Goal: Information Seeking & Learning: Learn about a topic

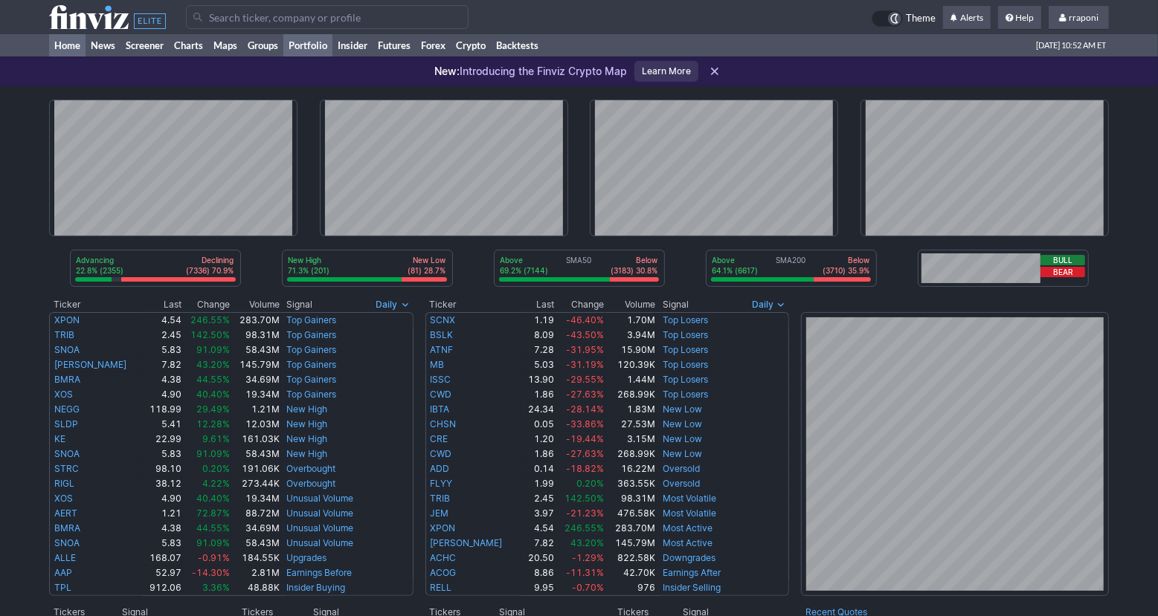
click at [315, 45] on link "Portfolio" at bounding box center [307, 45] width 49 height 22
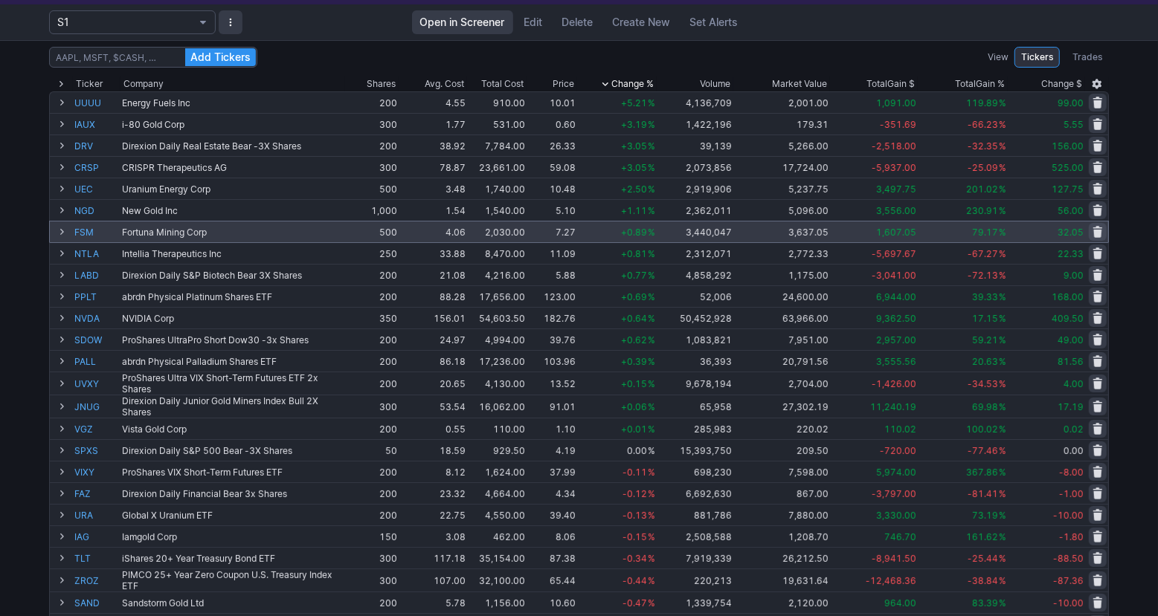
scroll to position [80, 0]
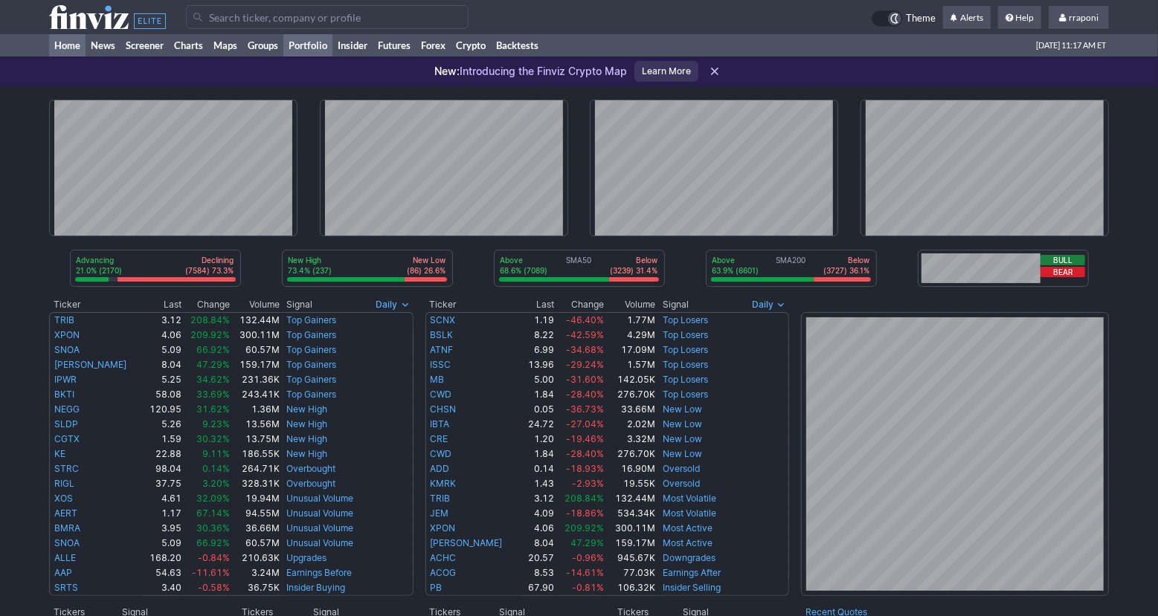
click at [320, 46] on link "Portfolio" at bounding box center [307, 45] width 49 height 22
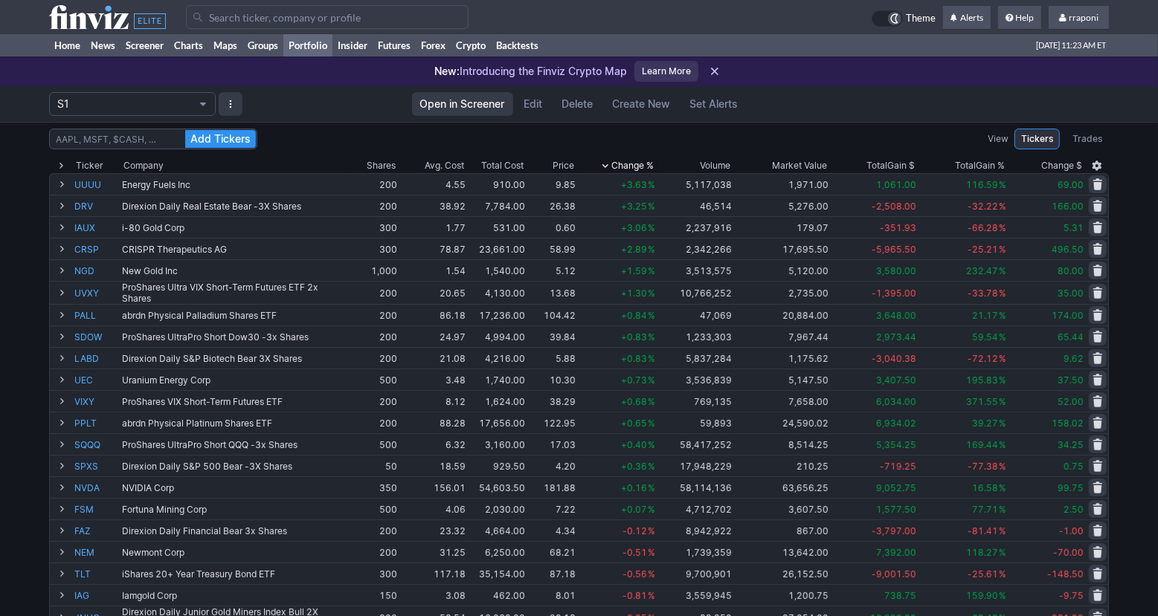
click at [715, 169] on div "Volume" at bounding box center [715, 165] width 30 height 15
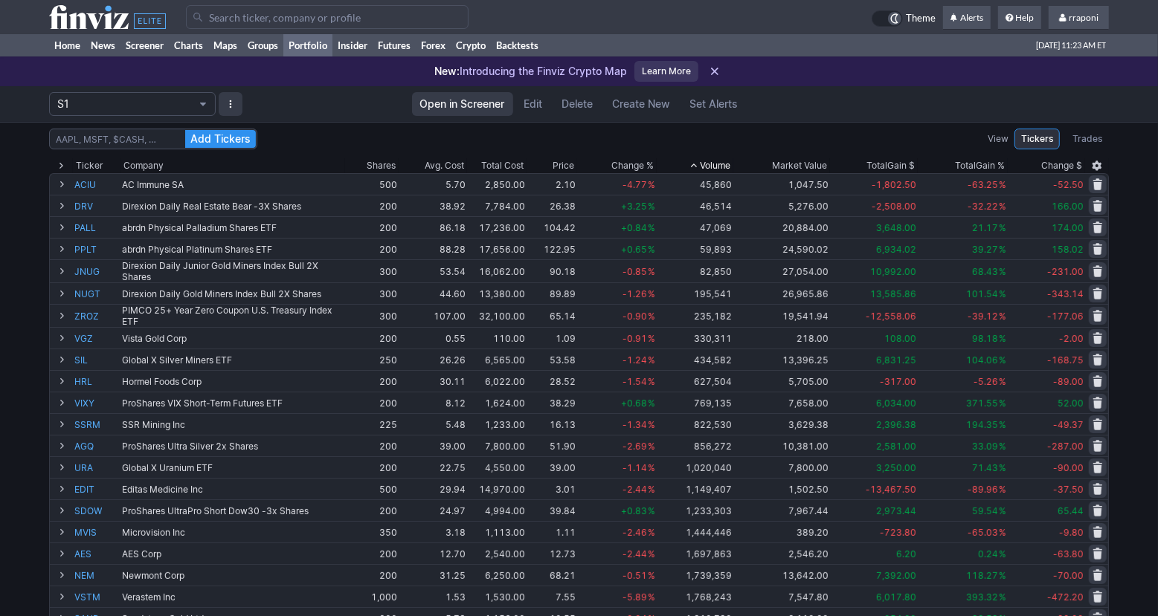
click at [725, 162] on div "Volume" at bounding box center [715, 165] width 30 height 15
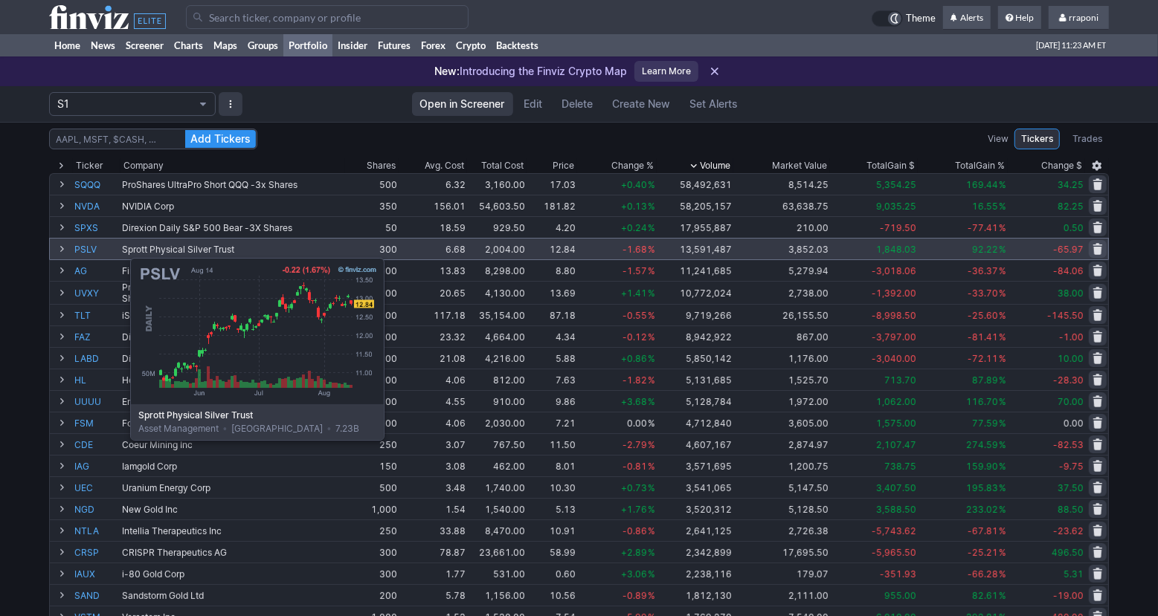
click at [93, 251] on link "PSLV" at bounding box center [96, 249] width 45 height 21
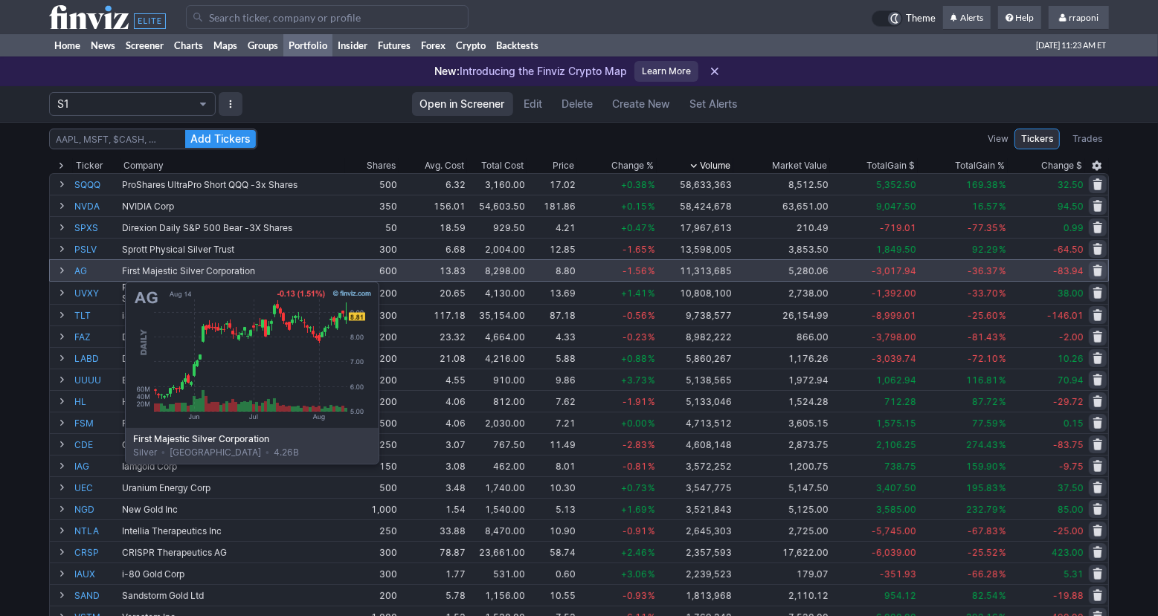
click at [88, 274] on link "AG" at bounding box center [96, 270] width 45 height 21
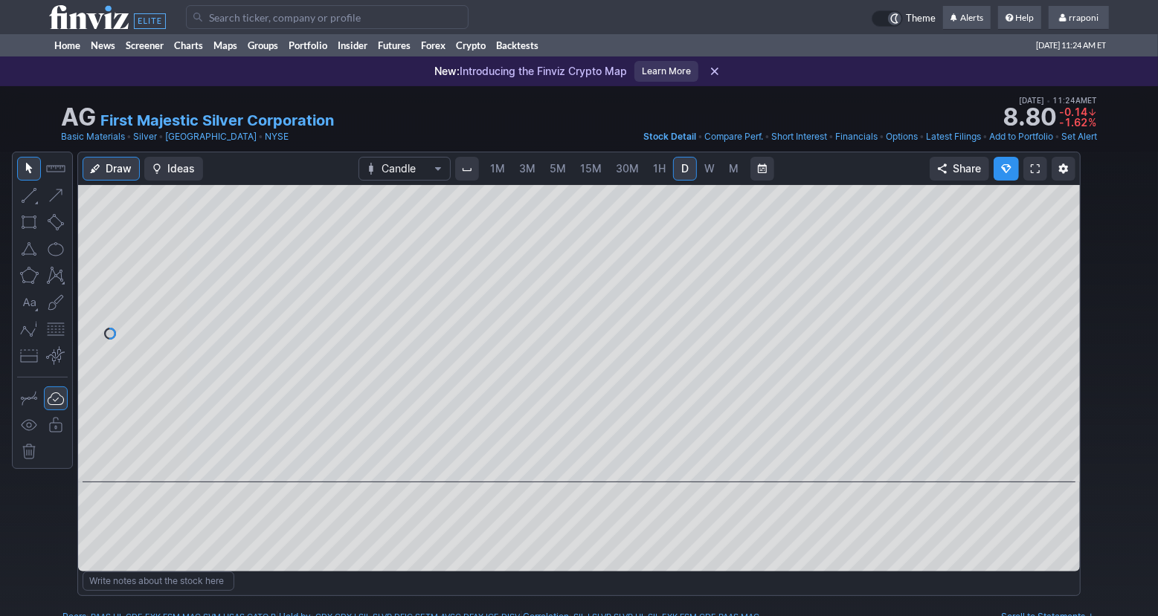
click at [714, 172] on link "W" at bounding box center [709, 169] width 24 height 24
click at [722, 173] on link "M" at bounding box center [734, 169] width 24 height 24
